Goal: Transaction & Acquisition: Purchase product/service

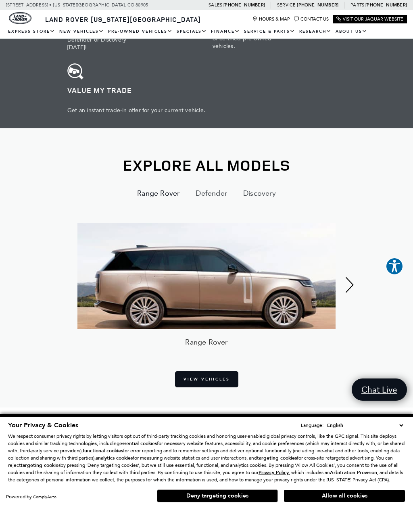
scroll to position [422, 0]
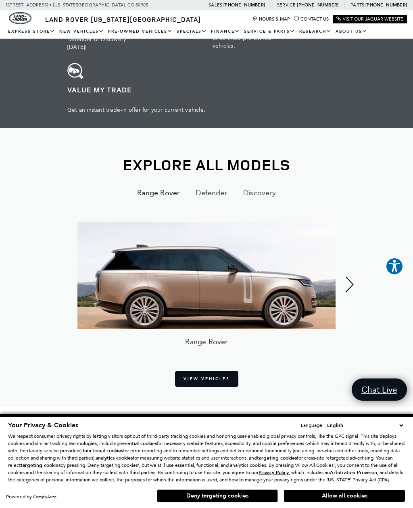
click at [345, 264] on div "Next" at bounding box center [350, 284] width 16 height 40
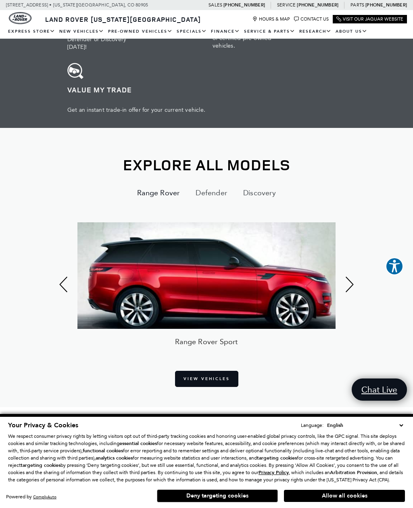
click at [350, 264] on div "Next" at bounding box center [350, 284] width 16 height 40
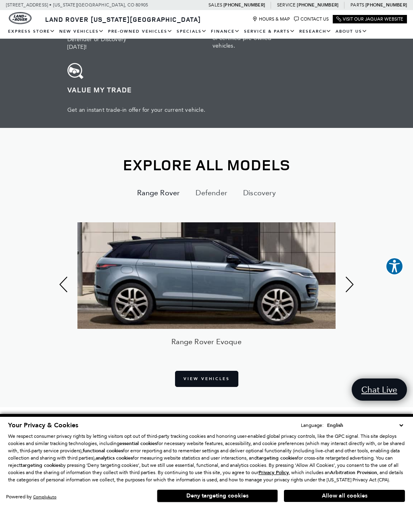
click at [348, 264] on div "Next" at bounding box center [350, 284] width 16 height 40
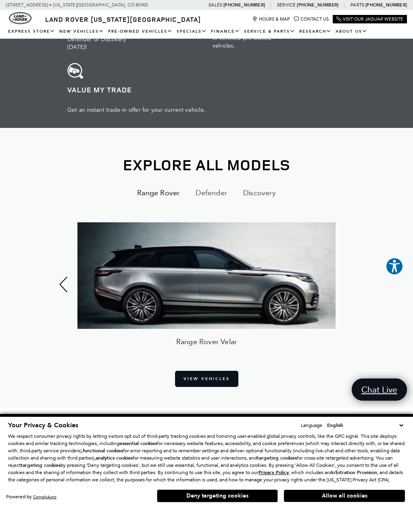
click at [217, 371] on link "View Vehicles" at bounding box center [206, 379] width 63 height 16
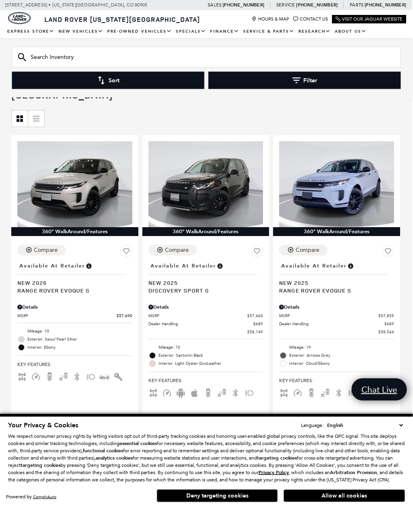
scroll to position [90, 1]
click at [371, 133] on div "360° WalkAround/Features Compare Location : Available at Retailer New 2025 Rang…" at bounding box center [336, 287] width 131 height 308
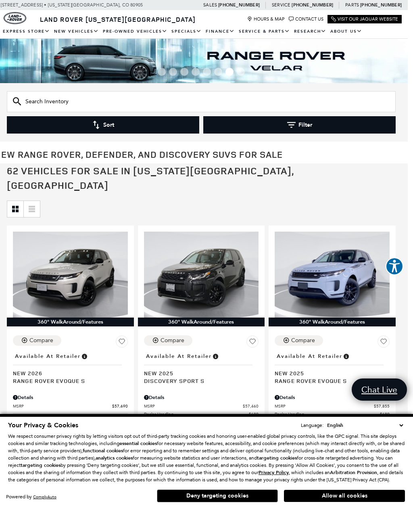
scroll to position [0, 0]
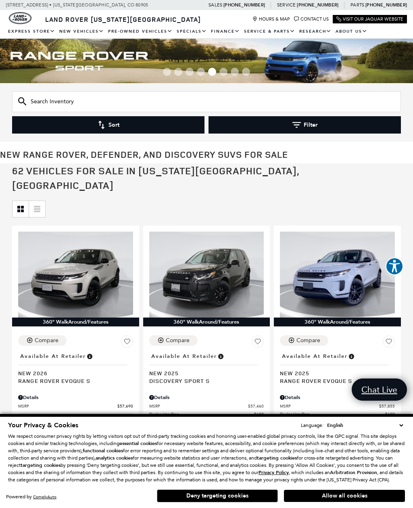
click at [0, 0] on link "Range Rover Velar" at bounding box center [0, 0] width 0 height 0
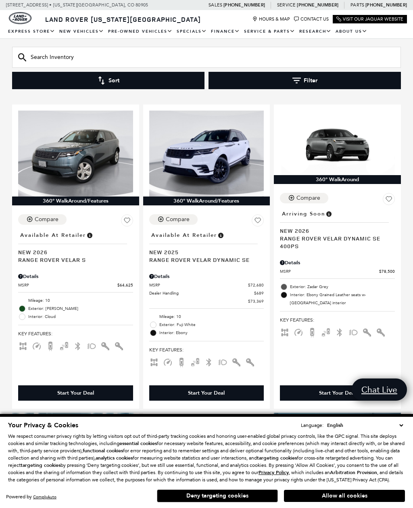
scroll to position [107, 0]
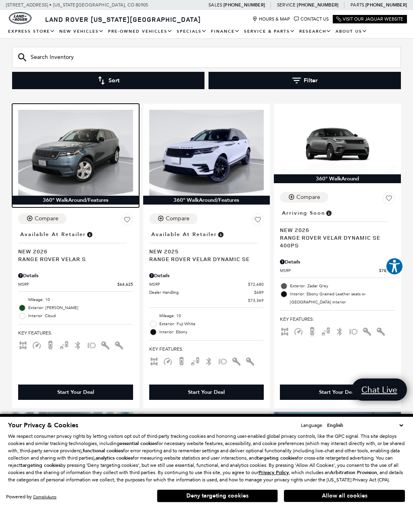
click at [88, 154] on img at bounding box center [75, 153] width 115 height 86
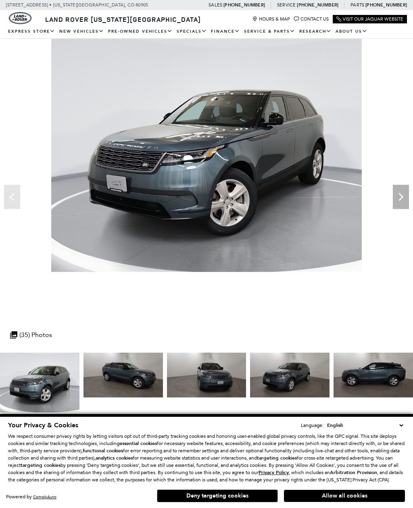
click at [402, 206] on div "Next" at bounding box center [401, 197] width 16 height 24
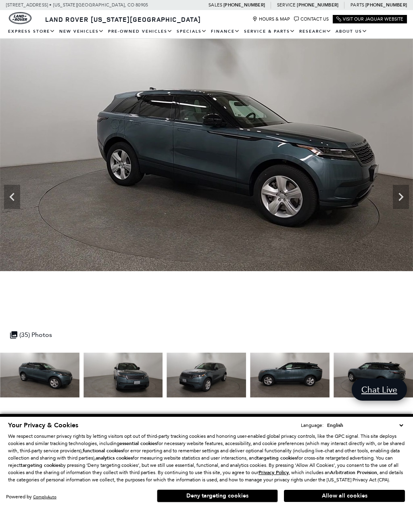
click at [401, 197] on icon "Next" at bounding box center [401, 197] width 16 height 16
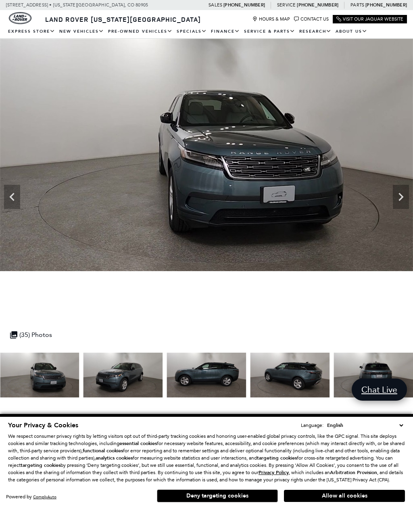
click at [401, 195] on icon "Next" at bounding box center [401, 197] width 5 height 8
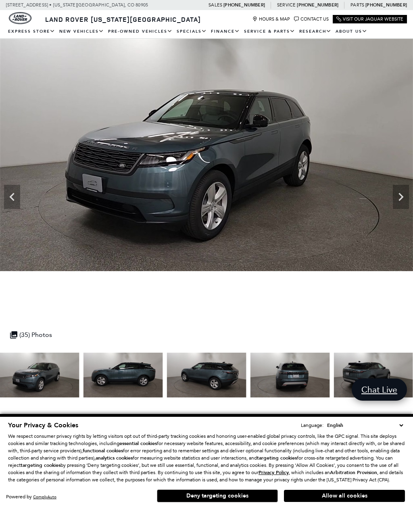
click at [396, 200] on icon "Next" at bounding box center [401, 197] width 16 height 16
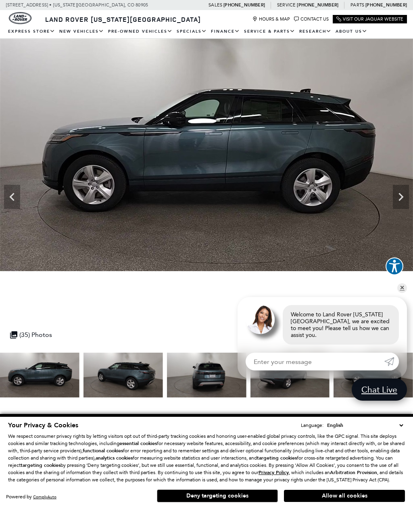
click at [401, 197] on icon "Next" at bounding box center [401, 197] width 16 height 16
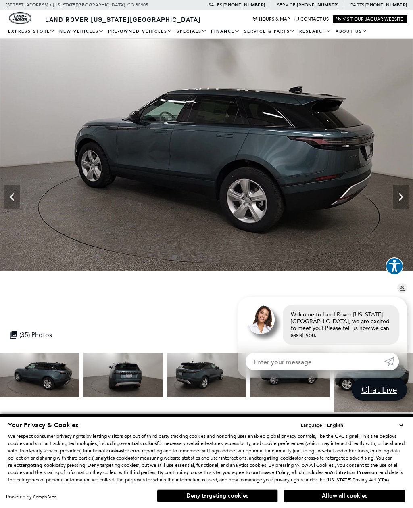
click at [403, 196] on icon "Next" at bounding box center [401, 197] width 16 height 16
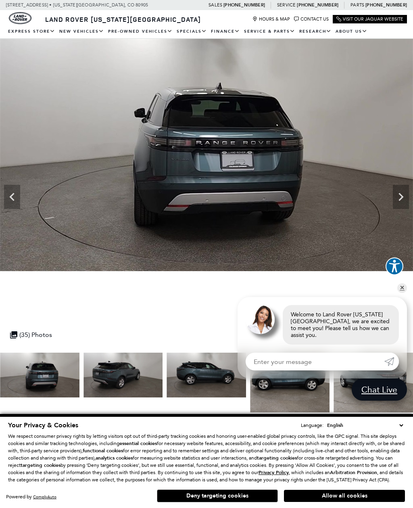
click at [403, 199] on icon "Next" at bounding box center [401, 197] width 16 height 16
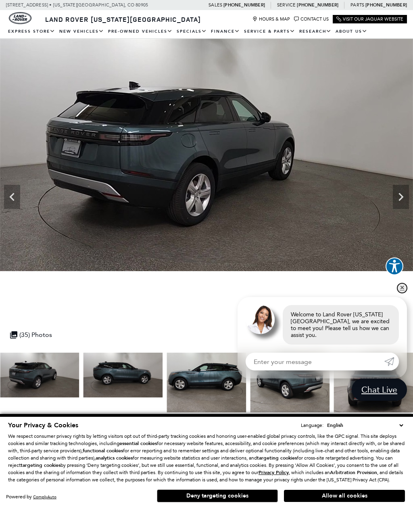
click at [403, 293] on link "✕" at bounding box center [402, 288] width 10 height 10
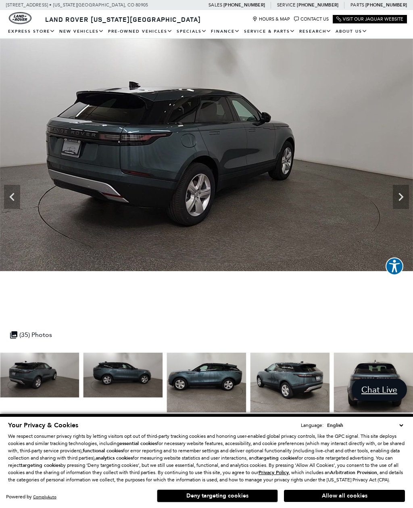
click at [399, 198] on icon "Next" at bounding box center [401, 197] width 16 height 16
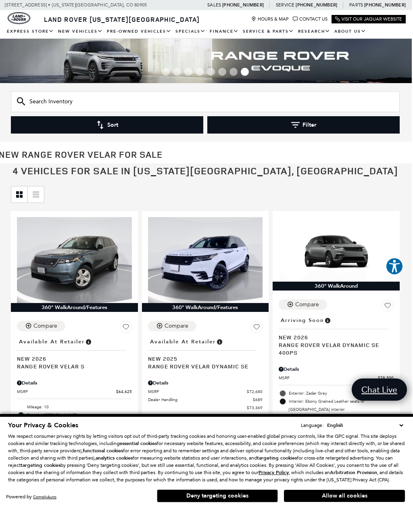
scroll to position [0, 0]
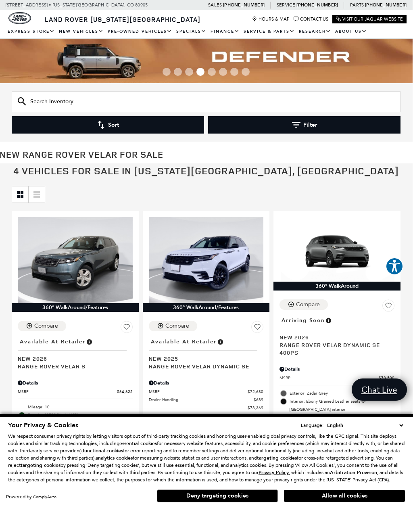
click at [0, 0] on link "Range Rover Velar" at bounding box center [0, 0] width 0 height 0
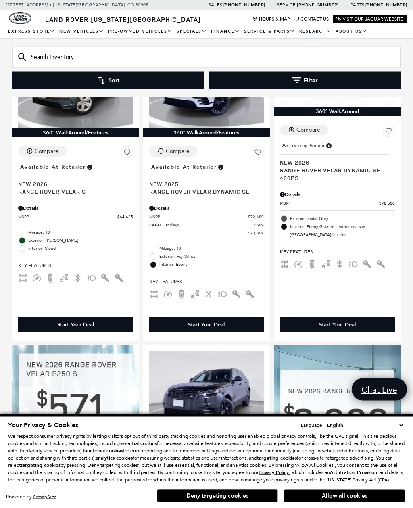
scroll to position [175, 0]
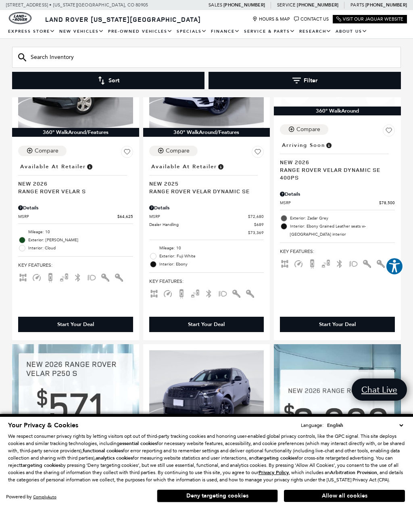
click at [84, 329] on div "Start Your Deal" at bounding box center [75, 324] width 115 height 15
